Goal: Task Accomplishment & Management: Manage account settings

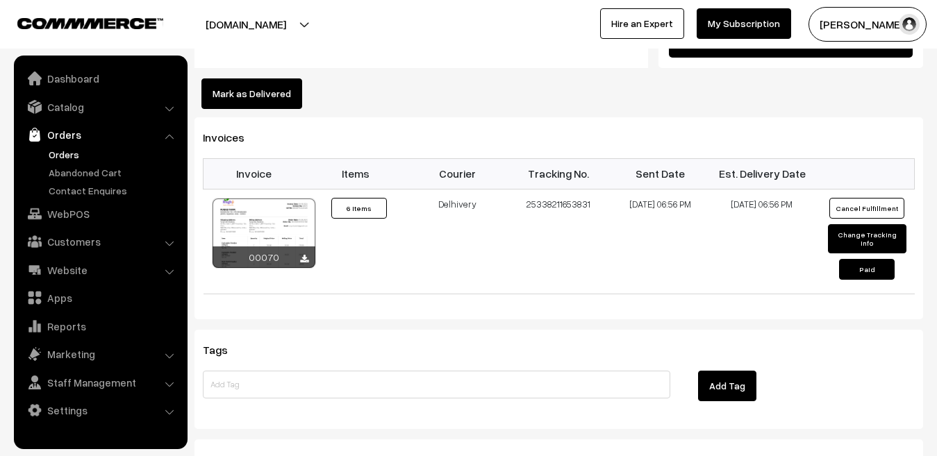
scroll to position [1057, 0]
click at [754, 28] on link "My Subscription" at bounding box center [744, 23] width 94 height 31
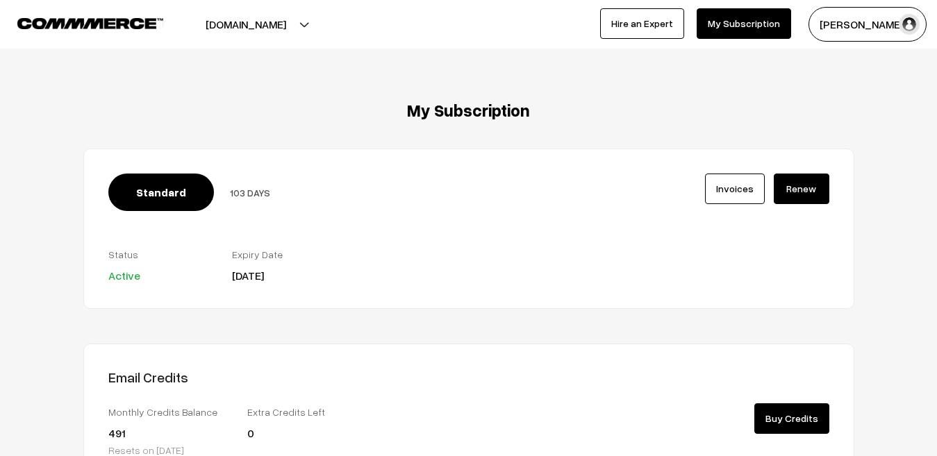
click at [799, 183] on link "Renew" at bounding box center [802, 189] width 56 height 31
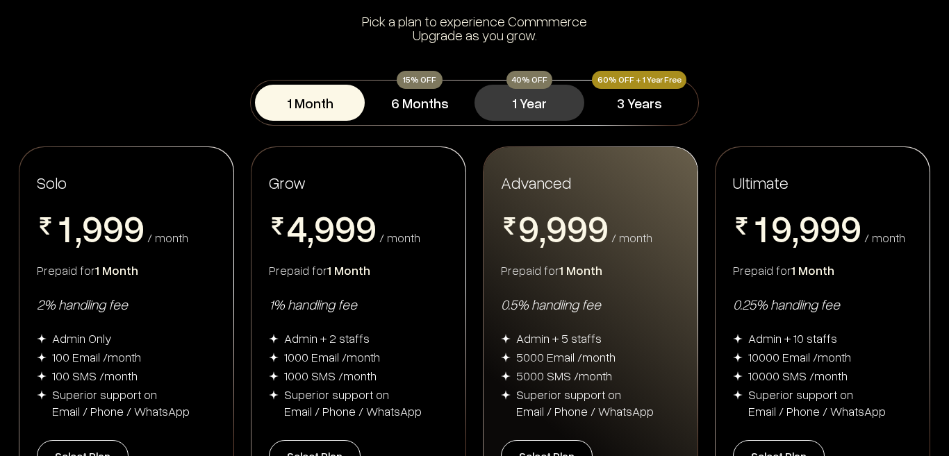
click at [536, 104] on button "1 Year" at bounding box center [529, 103] width 110 height 36
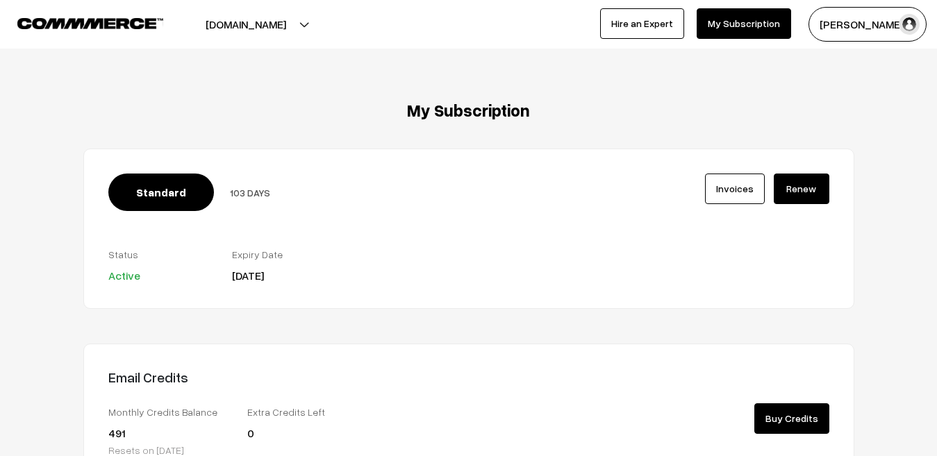
click at [271, 24] on button "[DOMAIN_NAME]" at bounding box center [246, 24] width 178 height 35
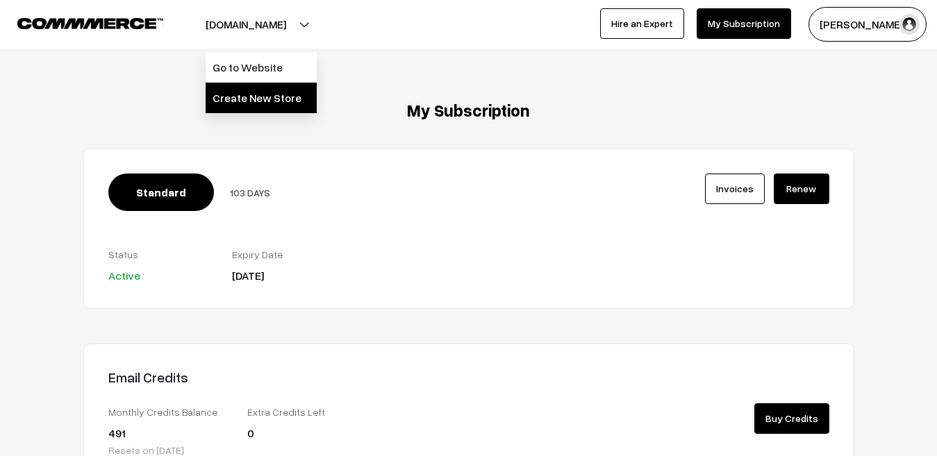
click at [251, 102] on link "Create New Store" at bounding box center [261, 98] width 111 height 31
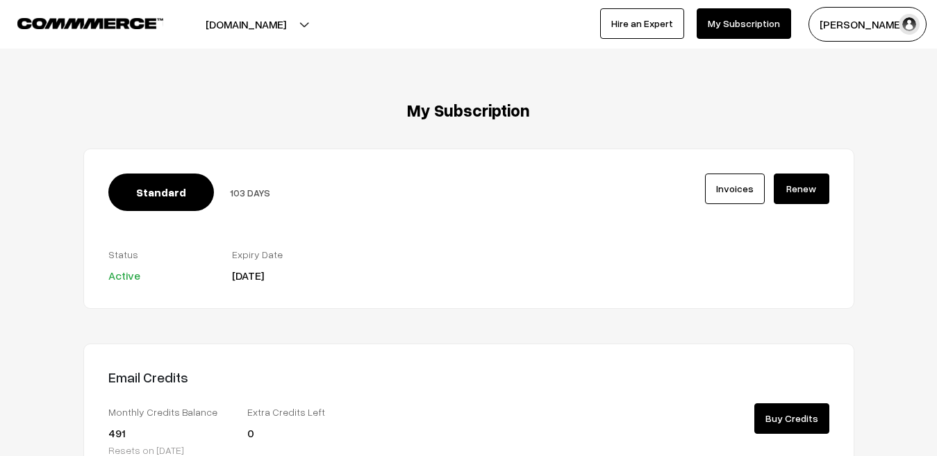
click at [247, 31] on button "[DOMAIN_NAME]" at bounding box center [246, 24] width 178 height 35
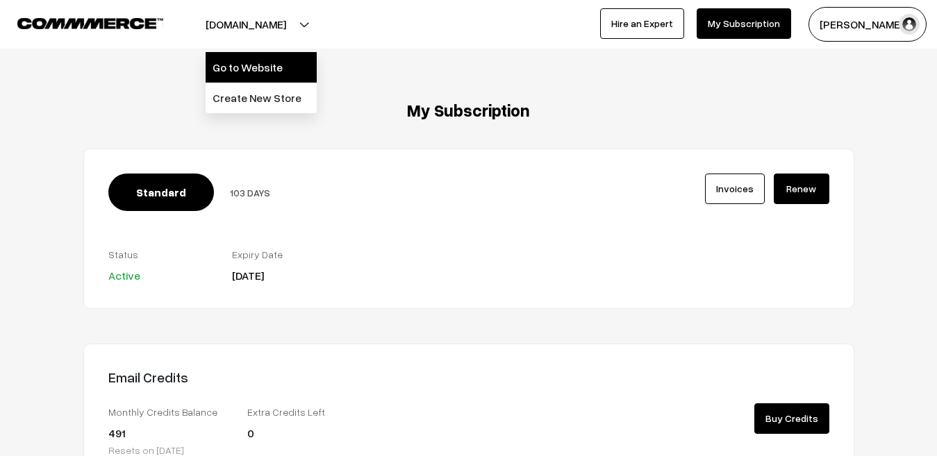
click at [230, 71] on link "Go to Website" at bounding box center [261, 67] width 111 height 31
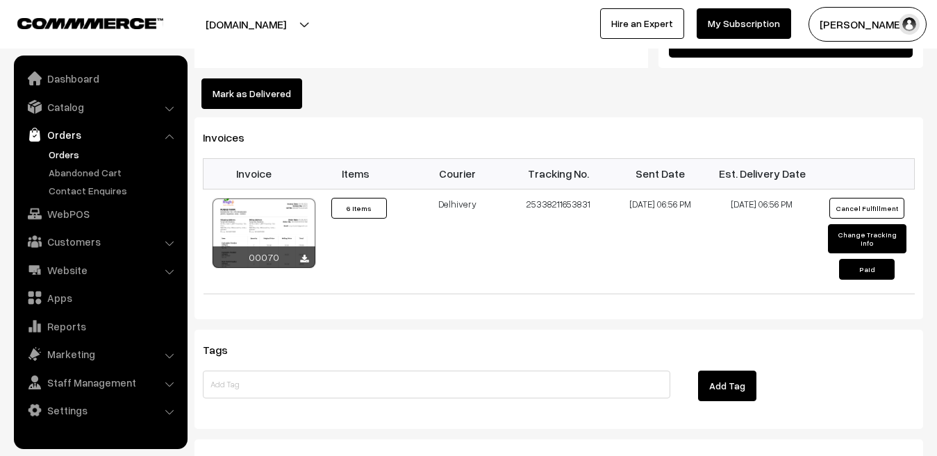
scroll to position [1057, 0]
click at [67, 271] on link "Website" at bounding box center [99, 270] width 165 height 25
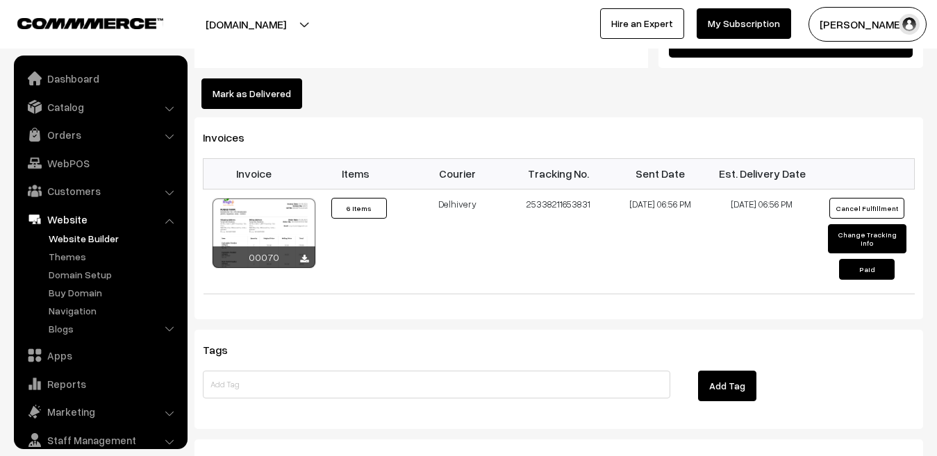
click at [73, 241] on link "Website Builder" at bounding box center [114, 238] width 138 height 15
